Goal: Transaction & Acquisition: Download file/media

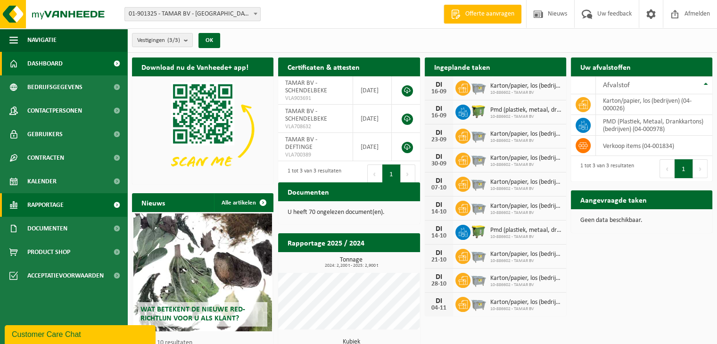
click at [81, 206] on link "Rapportage" at bounding box center [63, 205] width 127 height 24
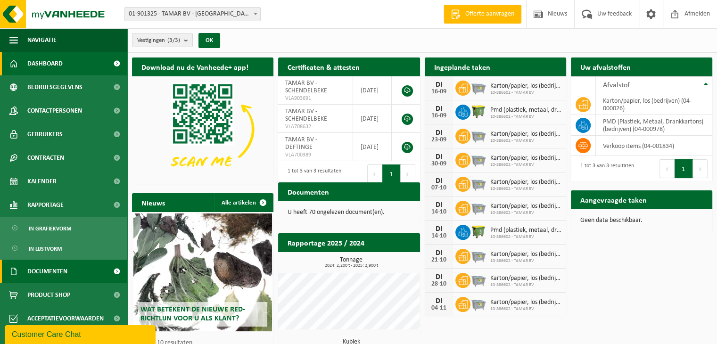
click at [67, 274] on span "Documenten" at bounding box center [47, 272] width 40 height 24
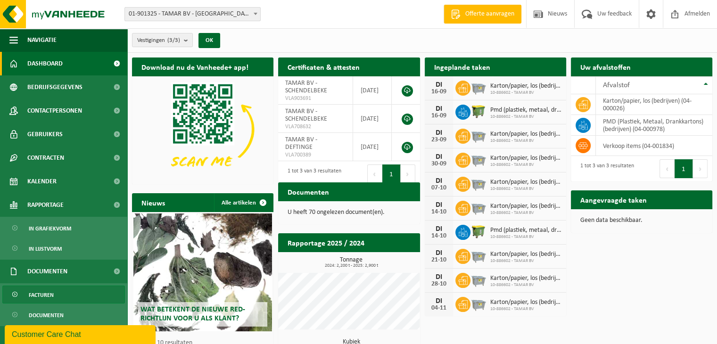
click at [63, 293] on link "Facturen" at bounding box center [63, 295] width 123 height 18
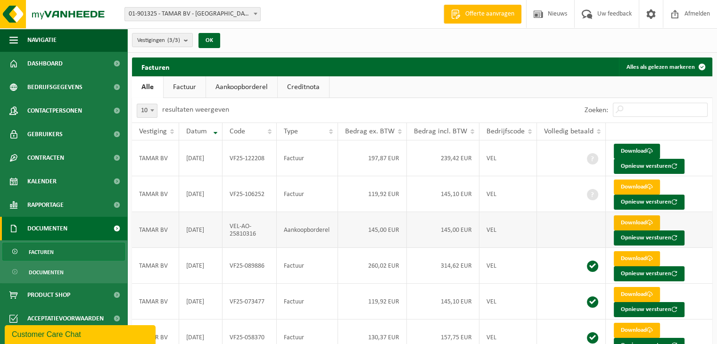
click at [634, 223] on link "Download" at bounding box center [637, 222] width 46 height 15
click at [625, 258] on link "Download" at bounding box center [637, 258] width 46 height 15
